Goal: Check status: Check status

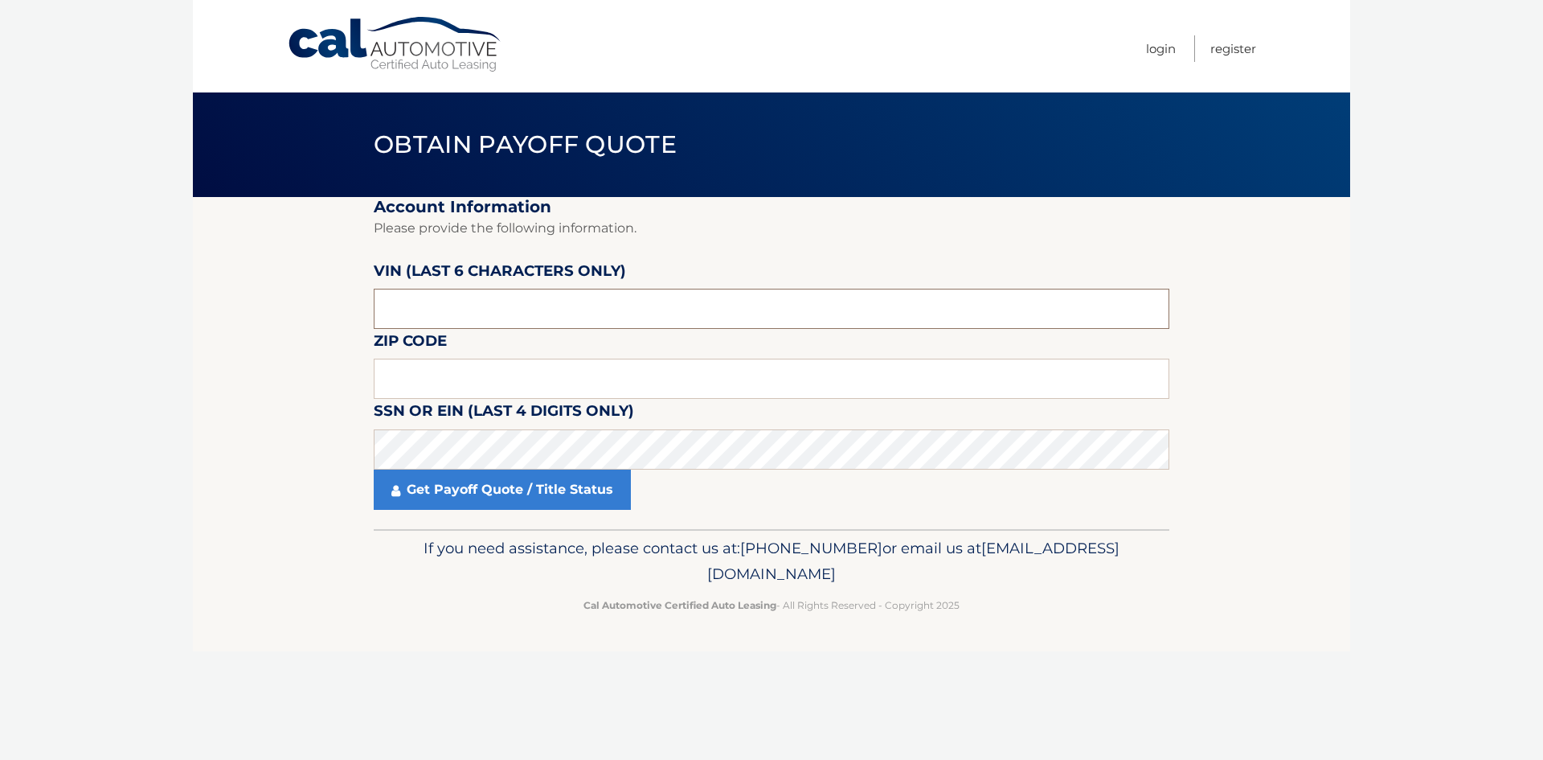
click at [494, 297] on input "text" at bounding box center [772, 309] width 796 height 40
paste input "022007"
type input "022007"
click at [260, 368] on section "Account Information Please provide the following information. VIN (last 6 chara…" at bounding box center [772, 363] width 1158 height 332
click at [412, 378] on input "text" at bounding box center [772, 379] width 796 height 40
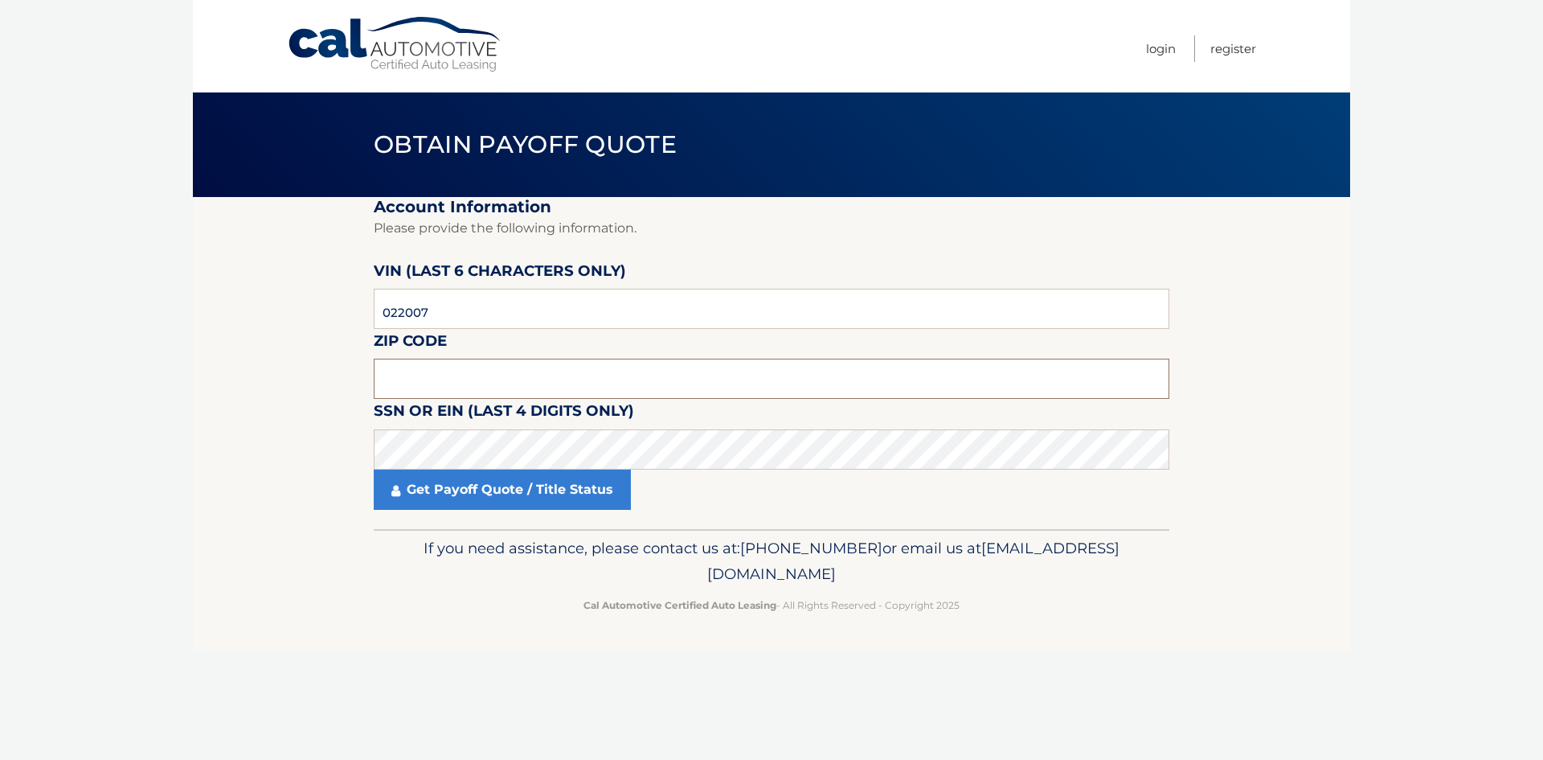
click at [435, 365] on input "text" at bounding box center [772, 379] width 796 height 40
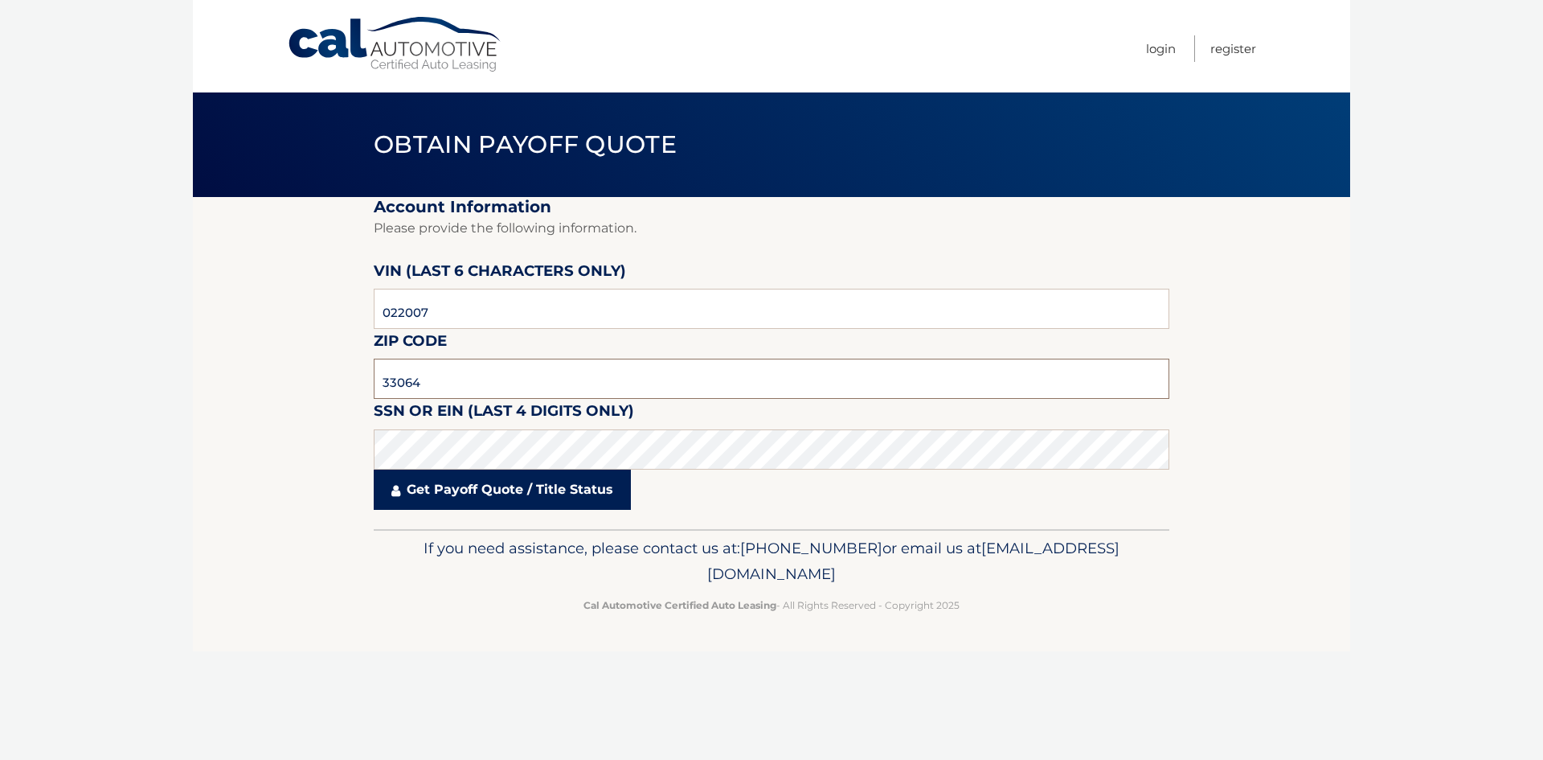
type input "33064"
click at [466, 494] on link "Get Payoff Quote / Title Status" at bounding box center [502, 489] width 257 height 40
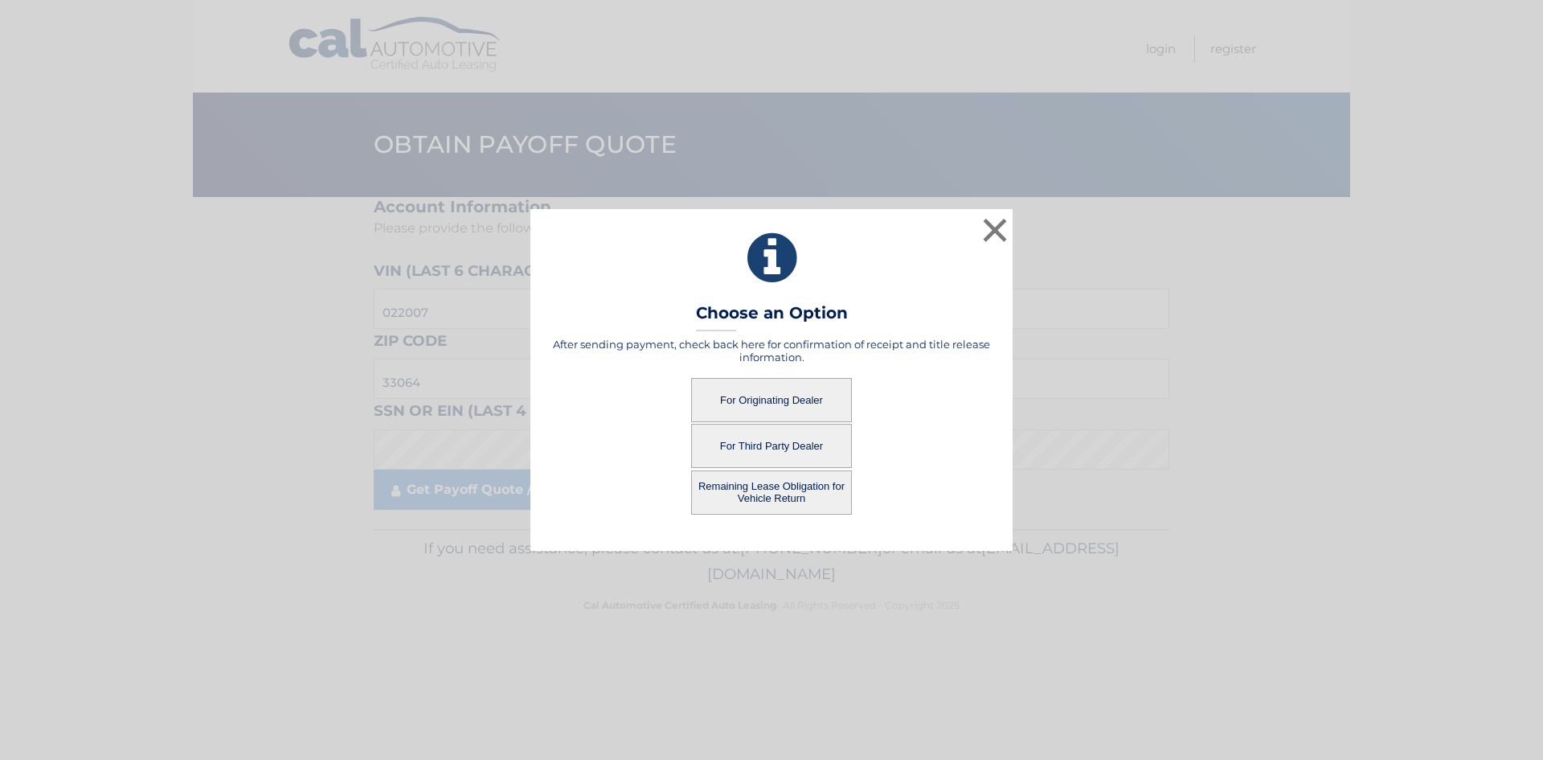
click at [798, 395] on button "For Originating Dealer" at bounding box center [771, 400] width 161 height 44
click at [793, 396] on button "For Originating Dealer" at bounding box center [771, 400] width 161 height 44
click at [797, 396] on button "For Originating Dealer" at bounding box center [771, 400] width 161 height 44
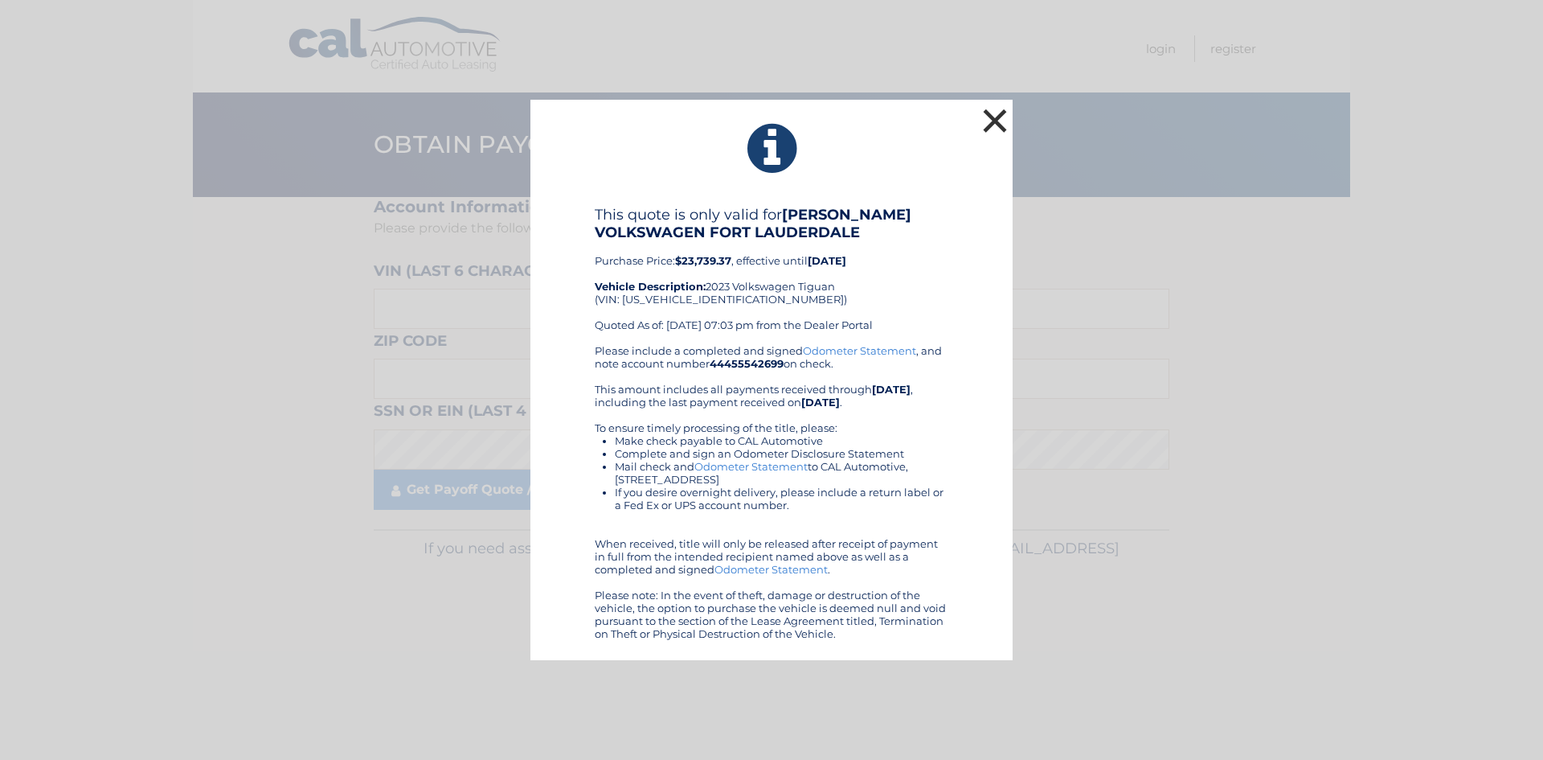
click at [994, 116] on button "×" at bounding box center [995, 120] width 32 height 32
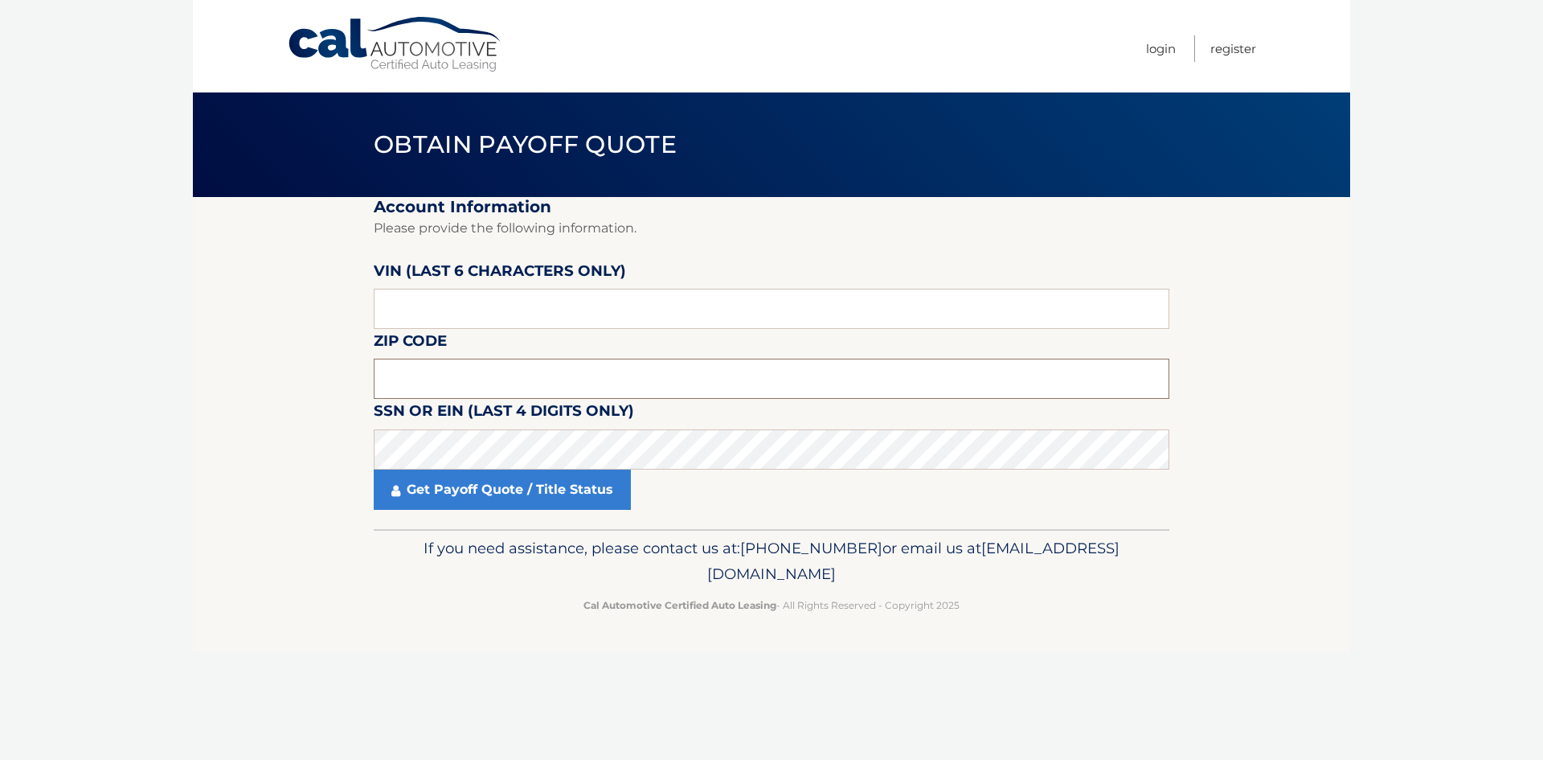
click at [472, 373] on input "text" at bounding box center [772, 379] width 796 height 40
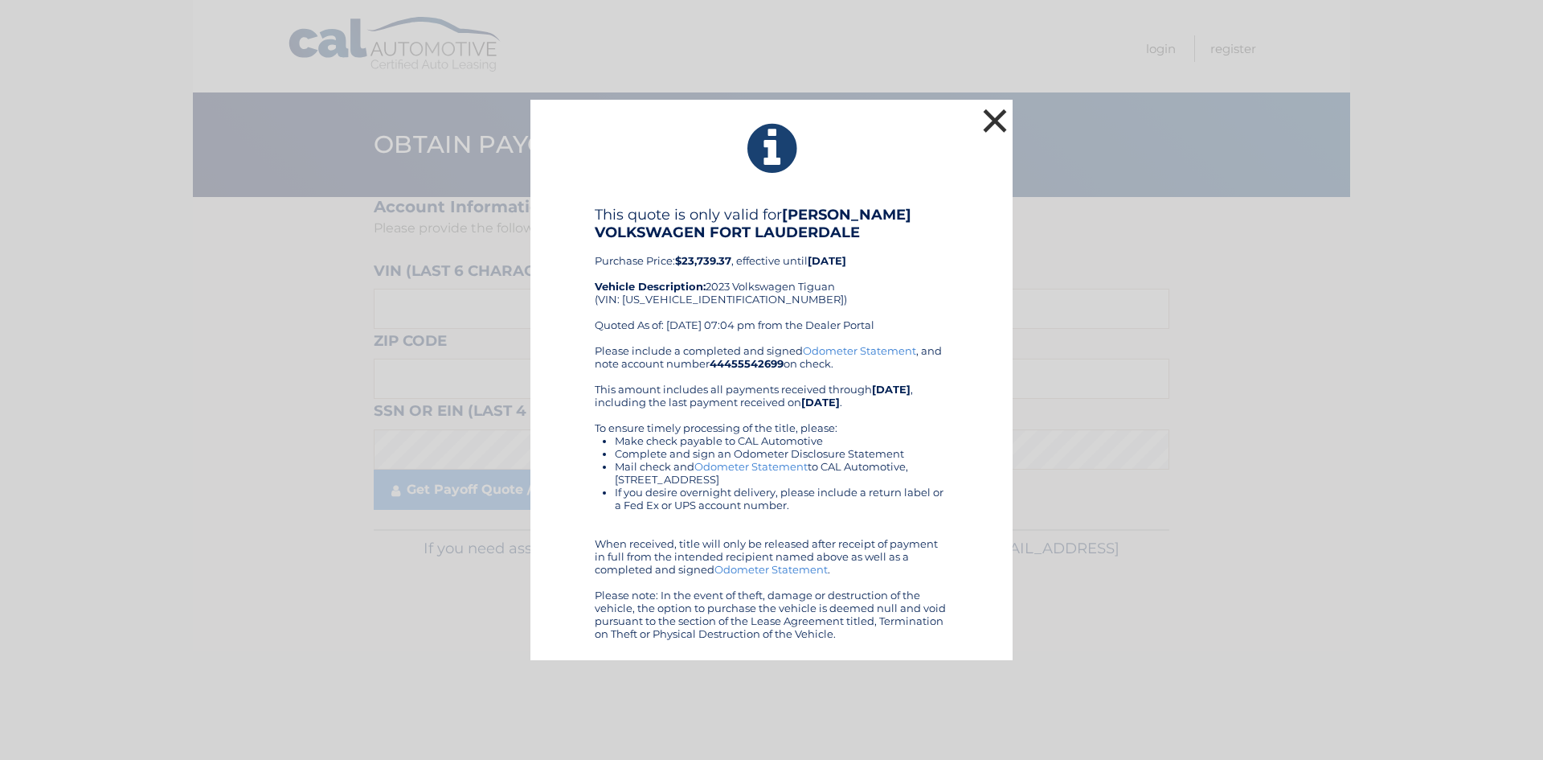
click at [993, 115] on button "×" at bounding box center [995, 120] width 32 height 32
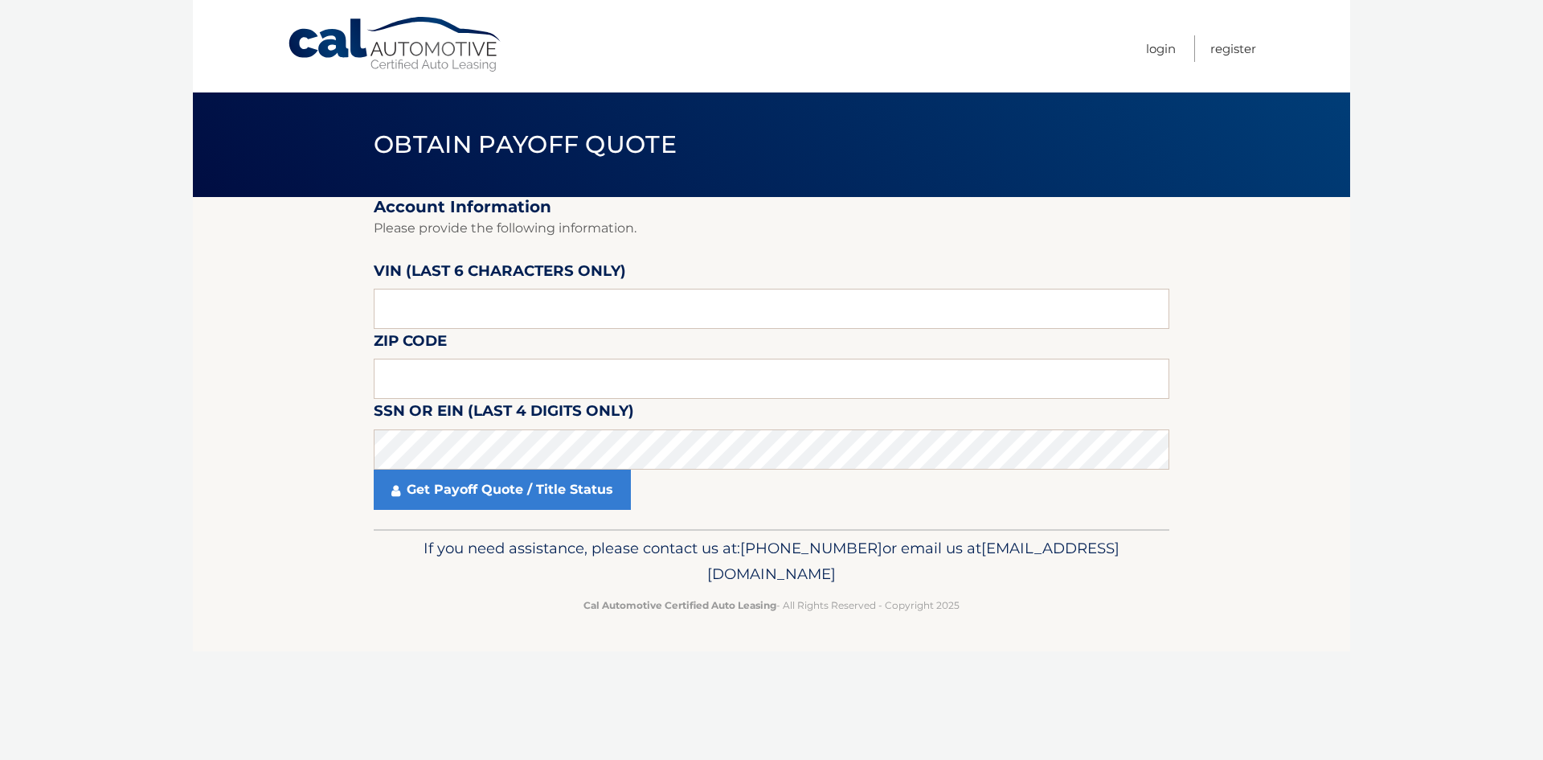
click at [1434, 436] on body "Cal Automotive Menu Login Register Obtain Payoff Quote" at bounding box center [771, 380] width 1543 height 760
click at [1436, 426] on body "Cal Automotive Menu Login Register Obtain Payoff Quote" at bounding box center [771, 380] width 1543 height 760
click at [1431, 383] on body "Cal Automotive Menu Login Register Obtain Payoff Quote" at bounding box center [771, 380] width 1543 height 760
